Goal: Navigation & Orientation: Find specific page/section

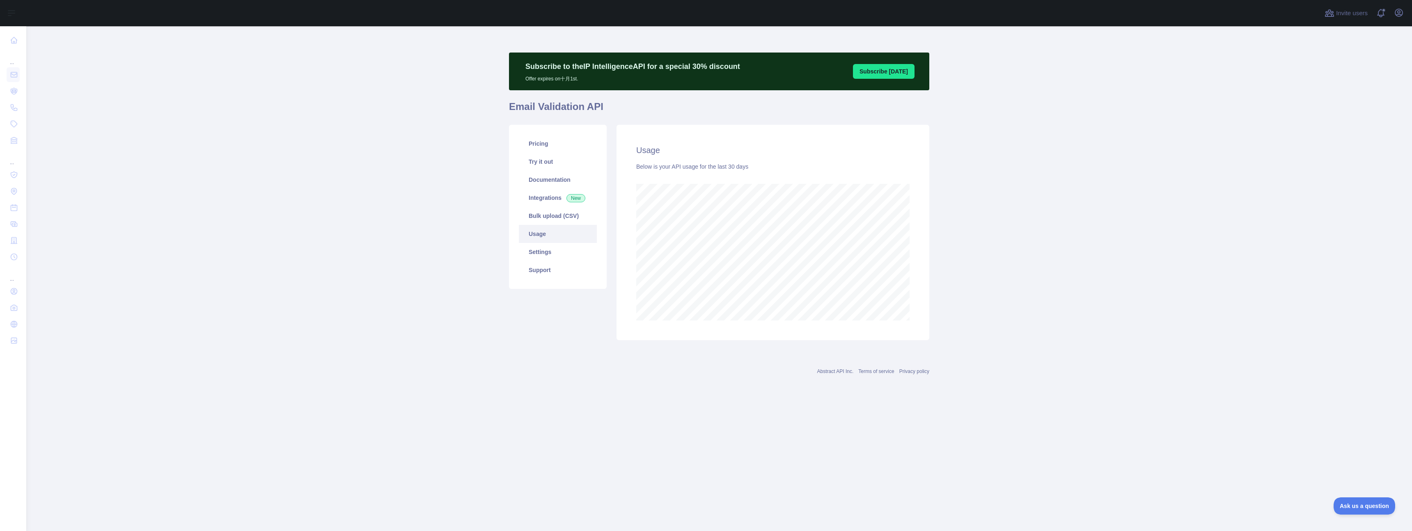
scroll to position [505, 1385]
click at [378, 111] on main "Subscribe to the IP Intelligence API for a special 30 % discount Offer expires …" at bounding box center [718, 278] width 1385 height 505
drag, startPoint x: 236, startPoint y: 111, endPoint x: 191, endPoint y: 44, distance: 81.3
click at [236, 109] on main "Subscribe to the IP Intelligence API for a special 30 % discount Offer expires …" at bounding box center [718, 278] width 1385 height 505
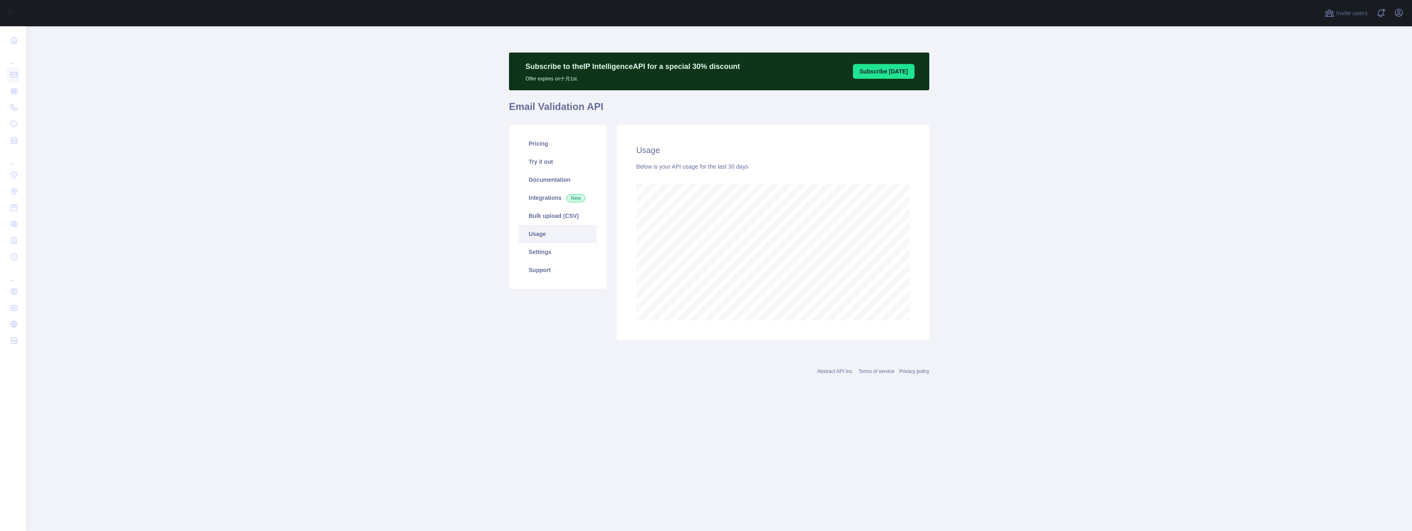
click at [1006, 275] on main "Subscribe to the IP Intelligence API for a special 30 % discount Offer expires …" at bounding box center [718, 278] width 1385 height 505
click at [1002, 272] on main "Subscribe to the IP Intelligence API for a special 30 % discount Offer expires …" at bounding box center [718, 278] width 1385 height 505
click at [272, 152] on main "Subscribe to the IP Intelligence API for a special 30 % discount Offer expires …" at bounding box center [718, 278] width 1385 height 505
click at [334, 103] on main "Subscribe to the IP Intelligence API for a special 30 % discount Offer expires …" at bounding box center [718, 278] width 1385 height 505
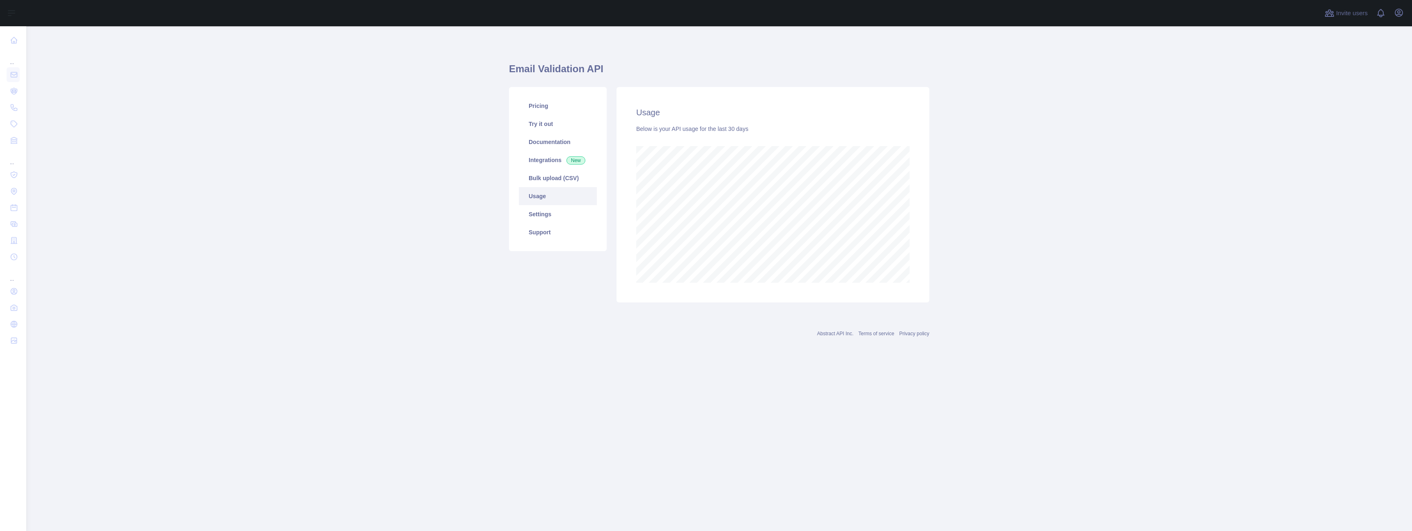
scroll to position [505, 1385]
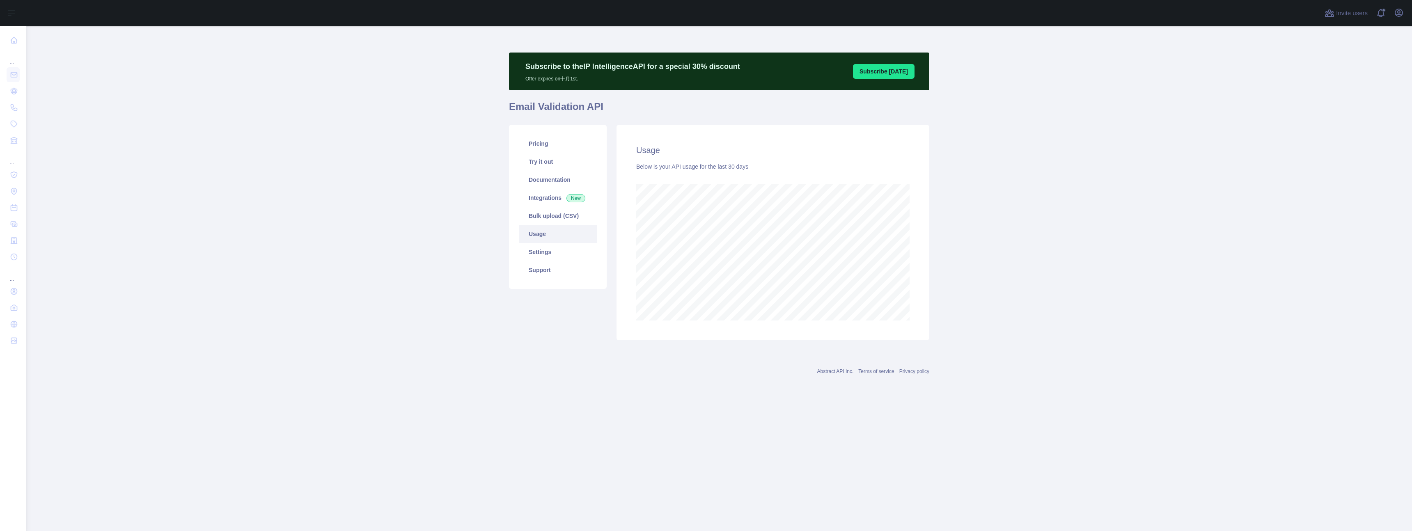
click at [314, 165] on main "Subscribe to the IP Intelligence API for a special 30 % discount Offer expires …" at bounding box center [718, 278] width 1385 height 505
